Goal: Find specific page/section: Find specific page/section

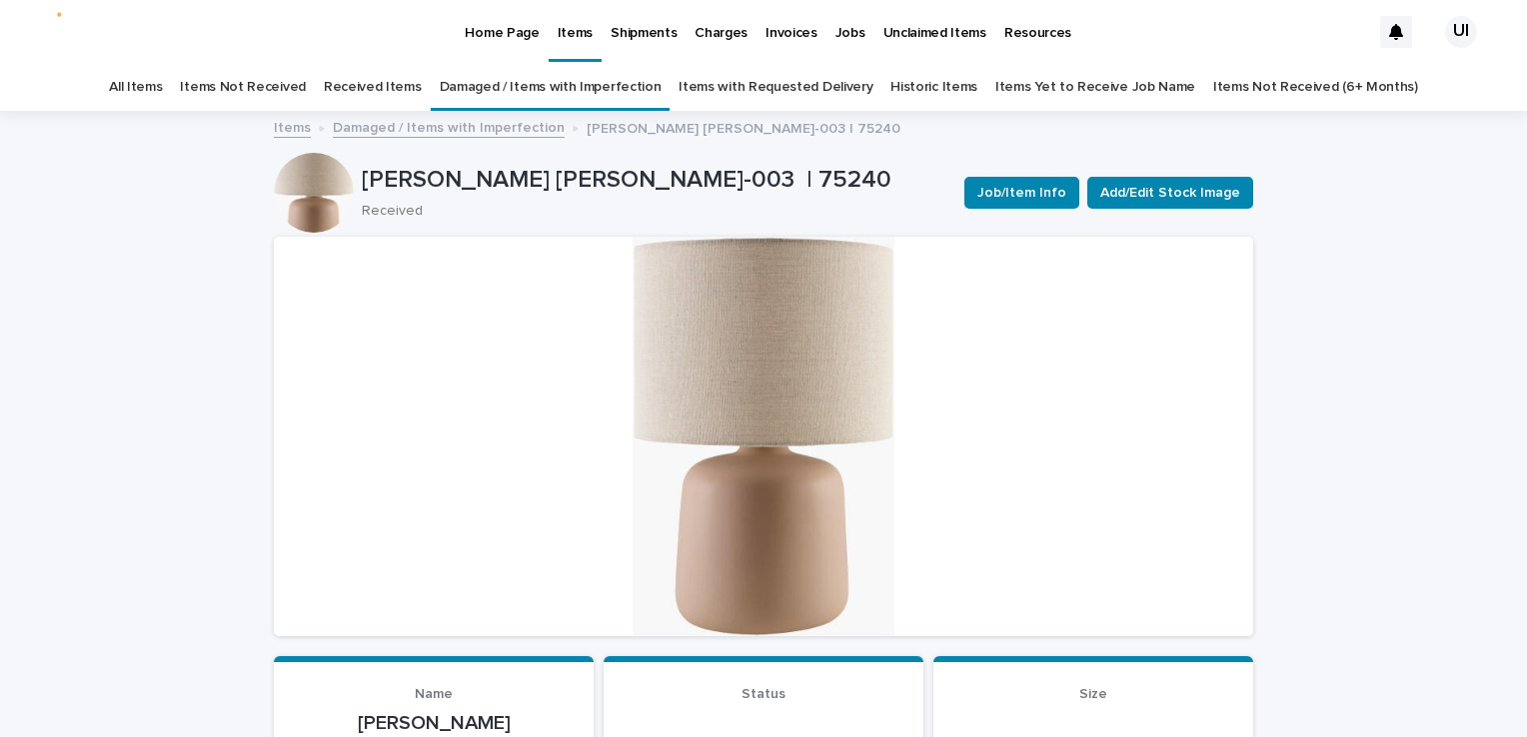
click at [503, 38] on p "Home Page" at bounding box center [502, 21] width 74 height 42
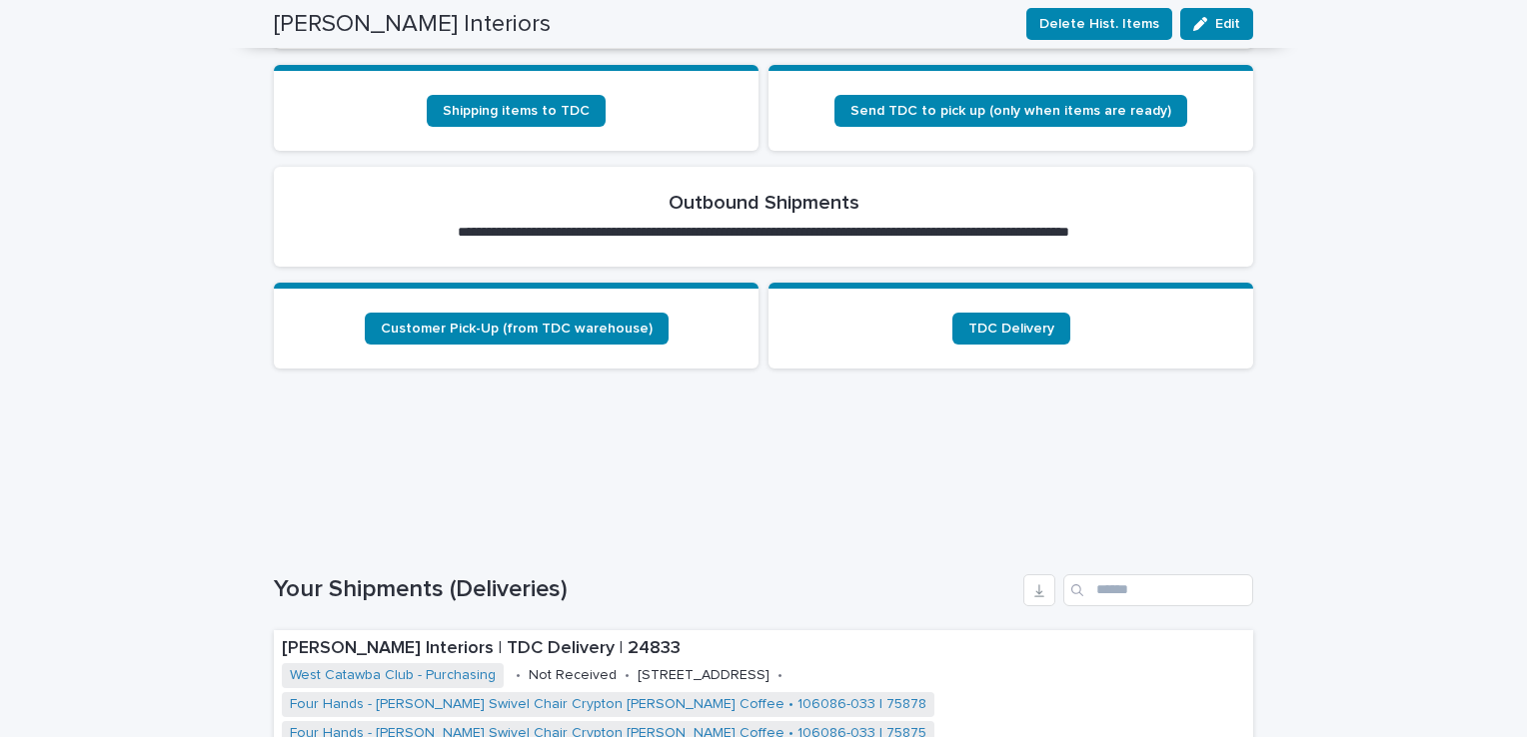
scroll to position [14134, 0]
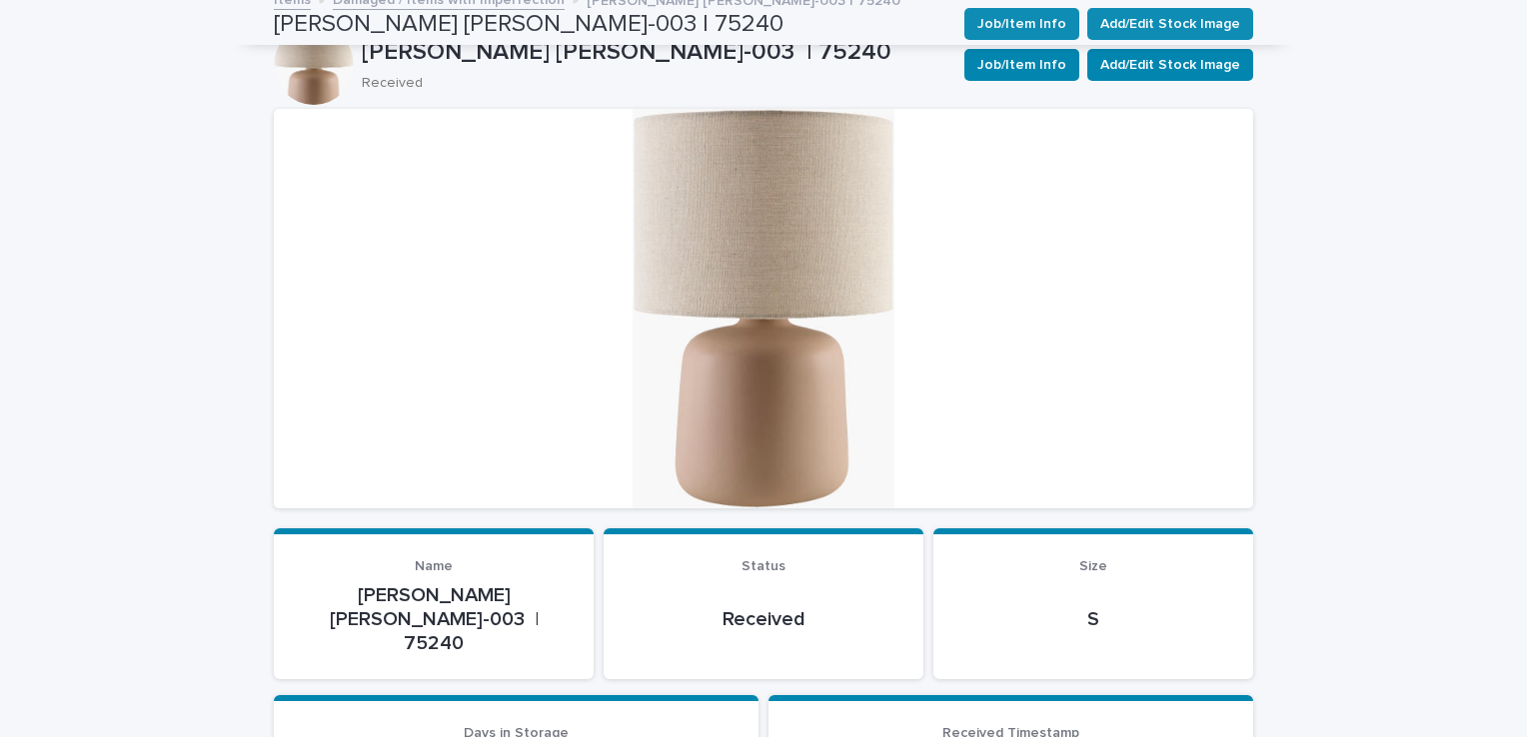
scroll to position [64, 0]
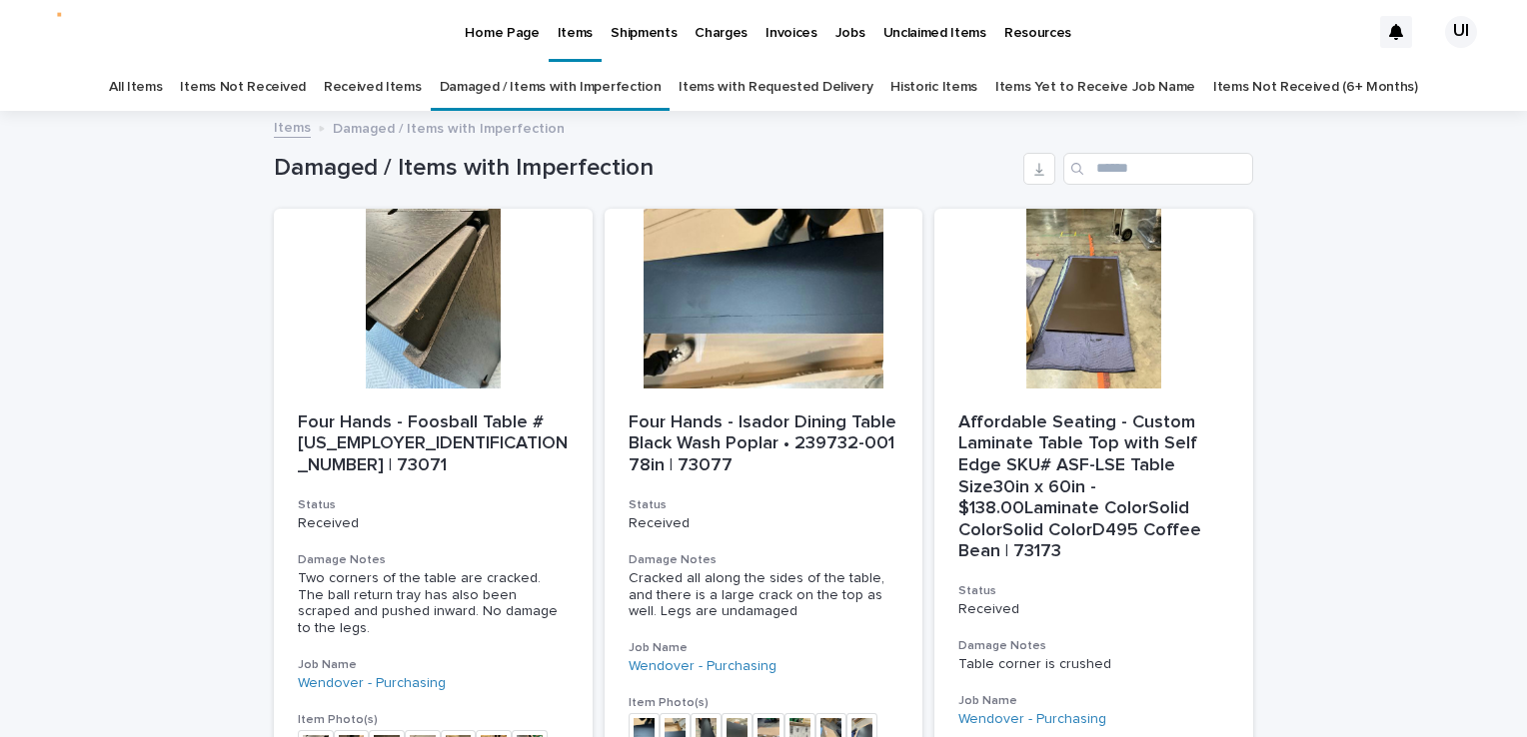
click at [489, 23] on p "Home Page" at bounding box center [502, 21] width 74 height 42
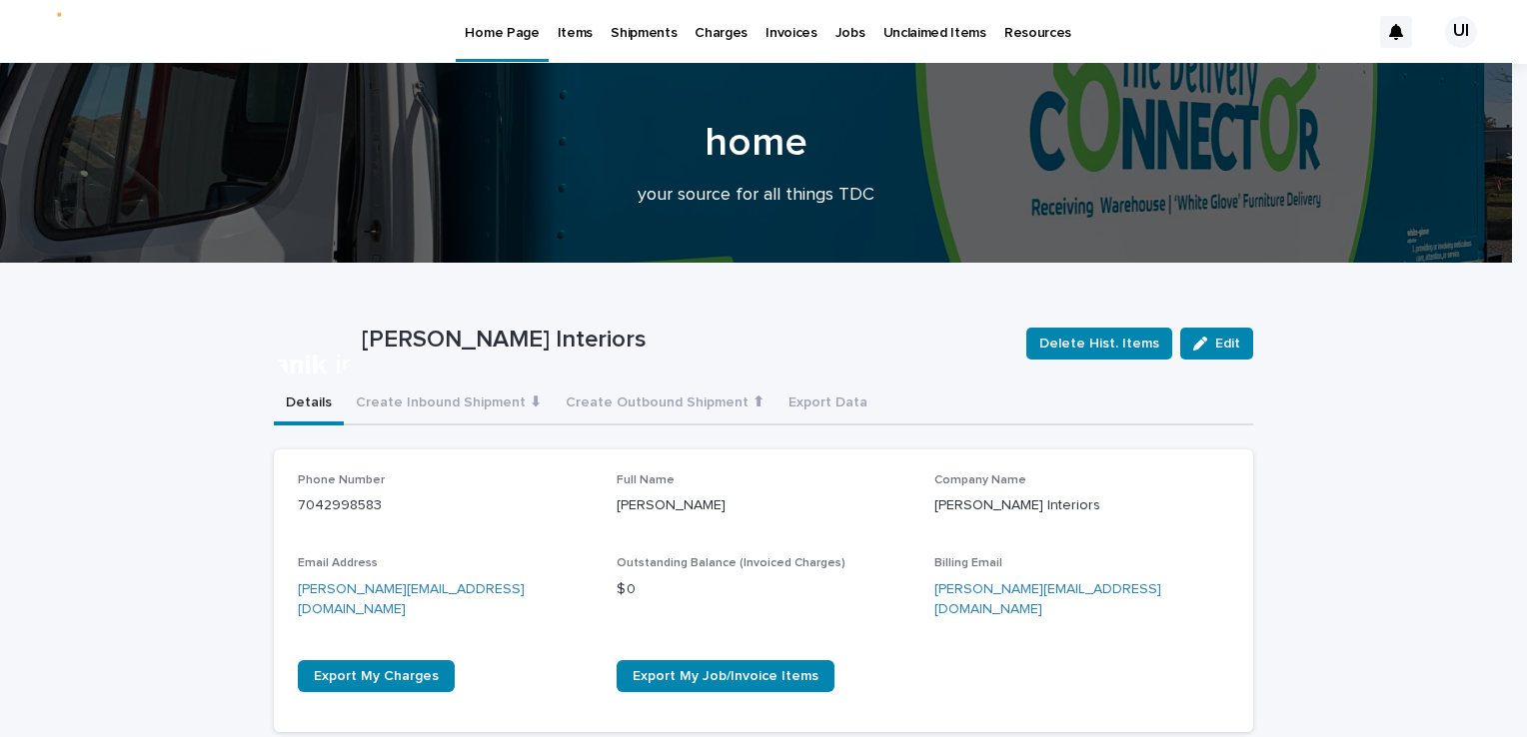
click at [582, 35] on p "Items" at bounding box center [575, 21] width 35 height 42
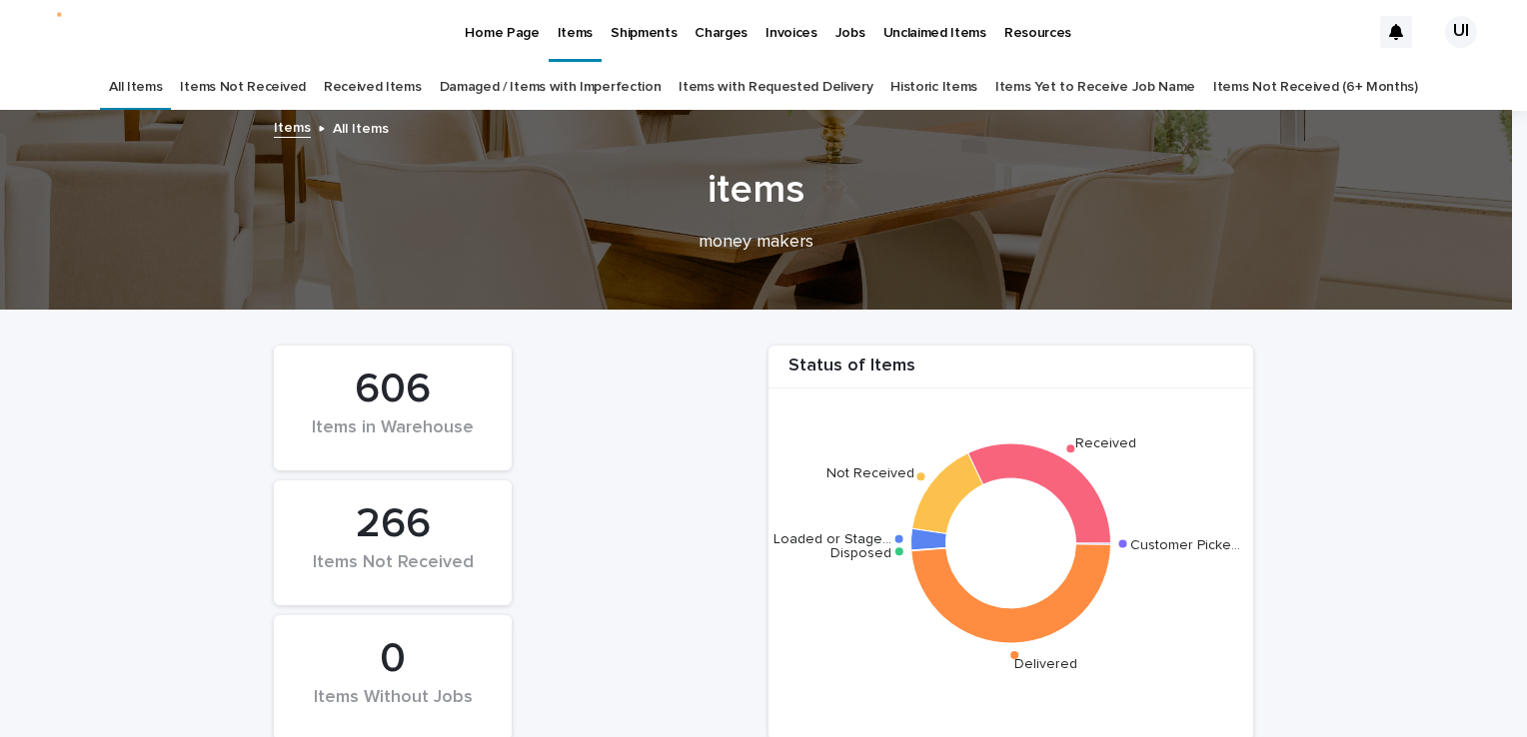
click at [496, 25] on p "Home Page" at bounding box center [502, 21] width 74 height 42
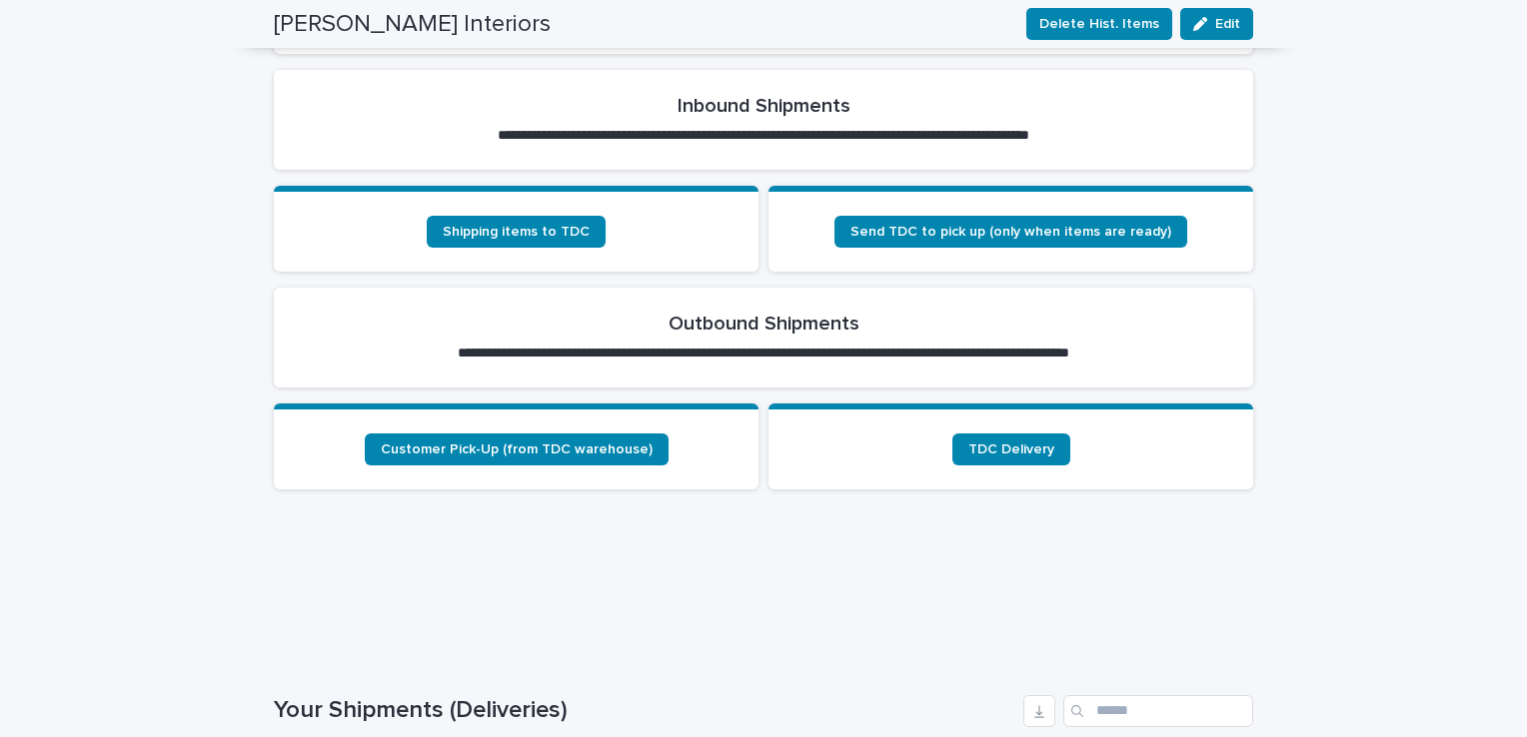
scroll to position [799, 0]
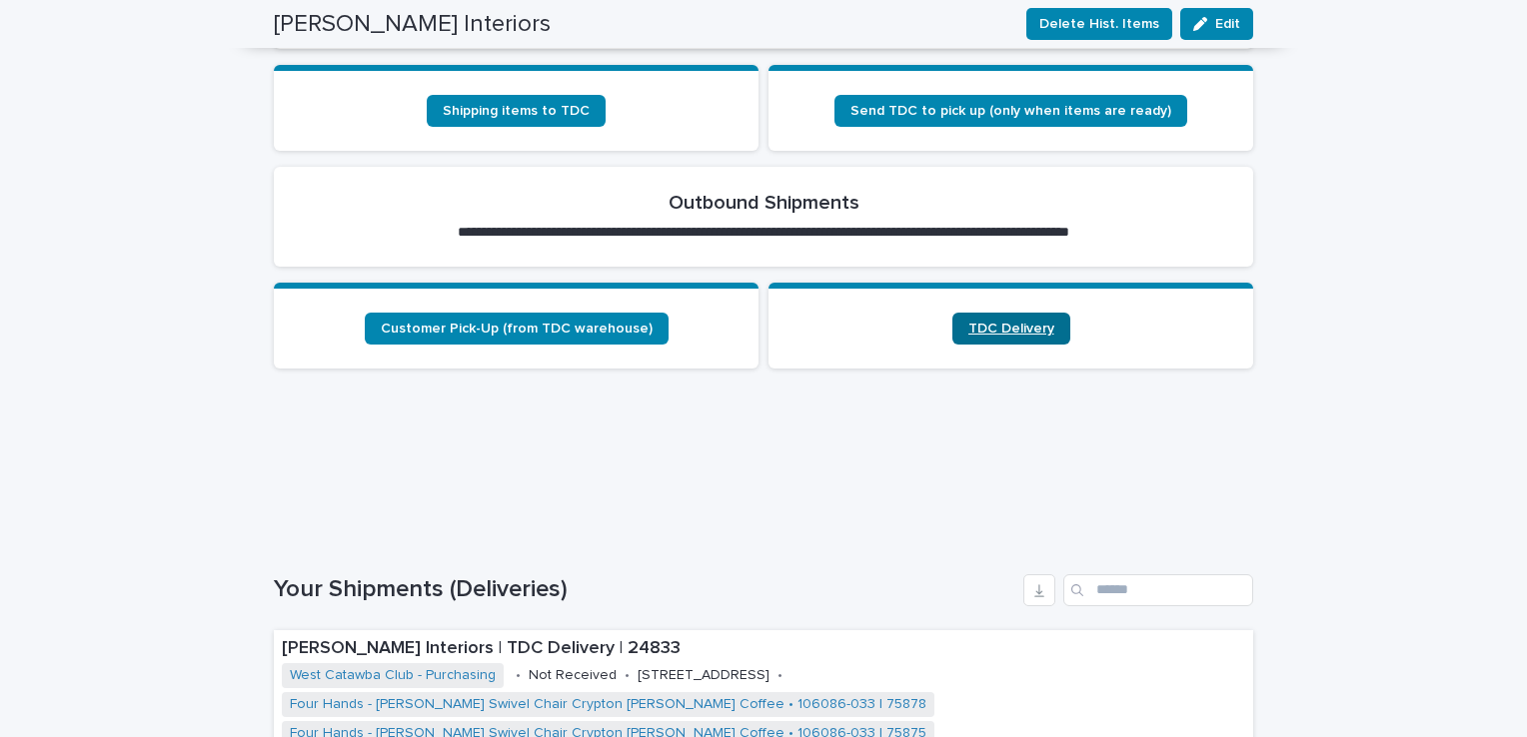
click at [1007, 322] on span "TDC Delivery" at bounding box center [1011, 329] width 86 height 14
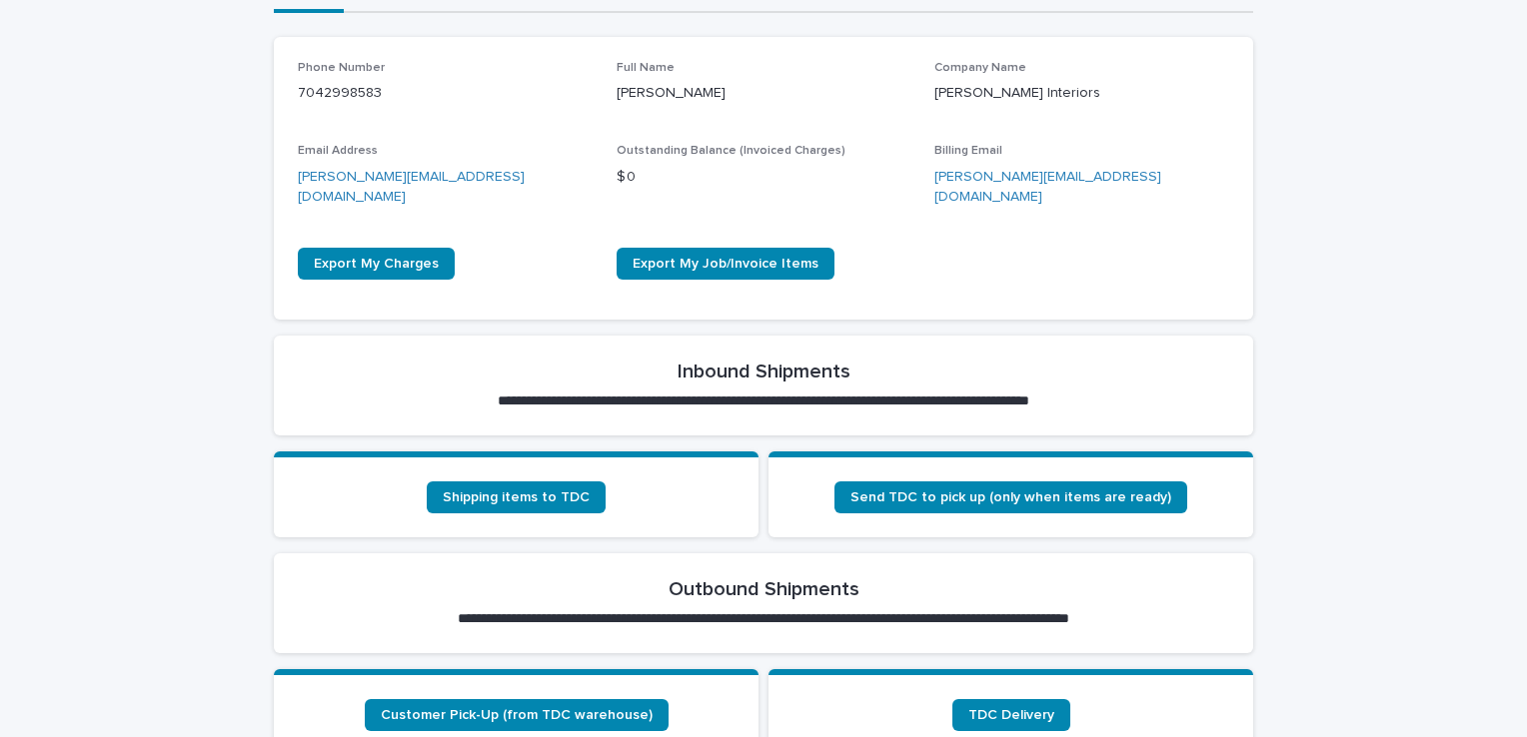
scroll to position [599, 0]
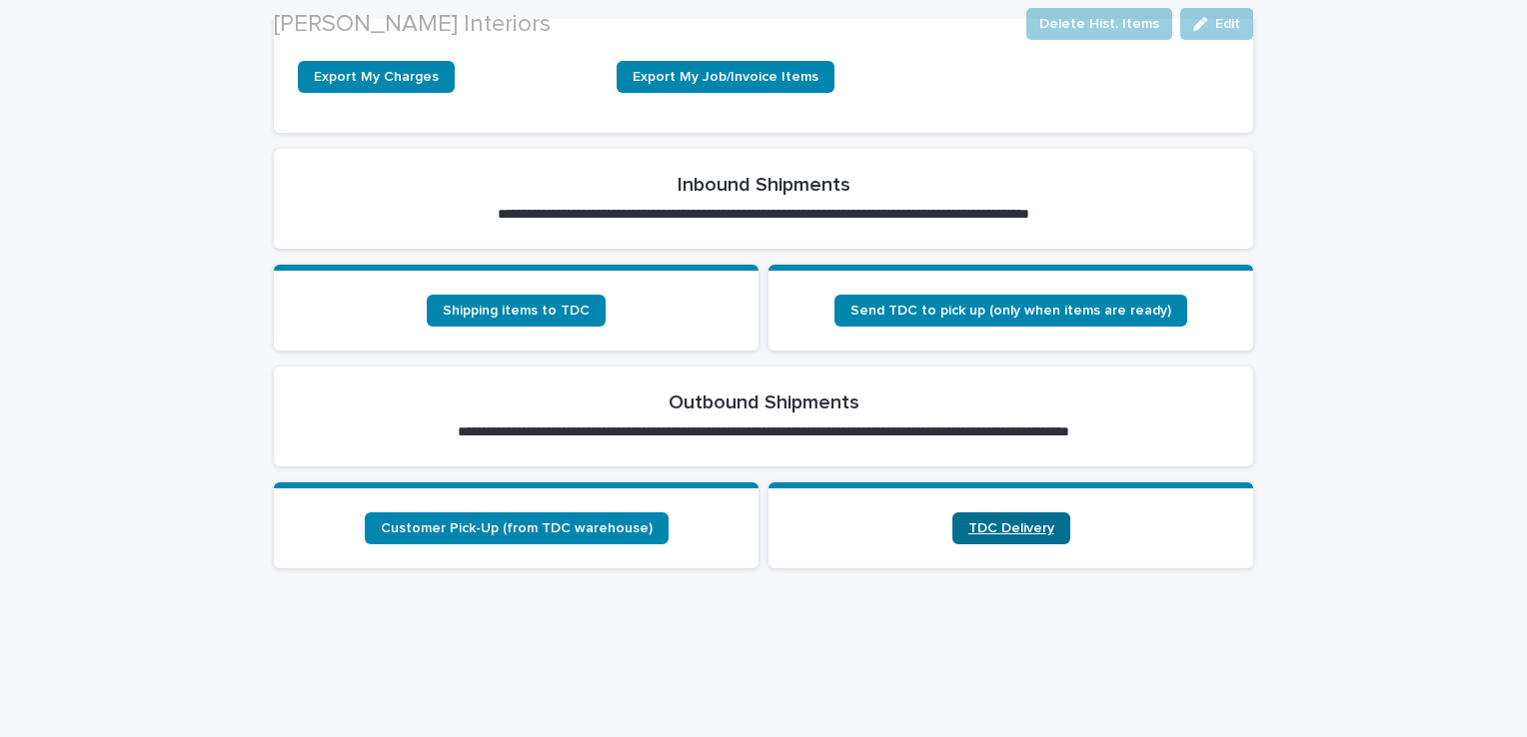
click at [968, 522] on span "TDC Delivery" at bounding box center [1011, 529] width 86 height 14
